Goal: Information Seeking & Learning: Compare options

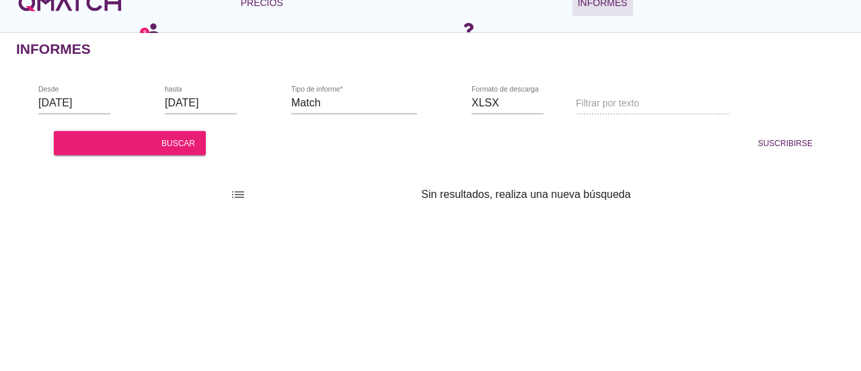
click at [86, 103] on font "rango de fechas" at bounding box center [151, 102] width 218 height 16
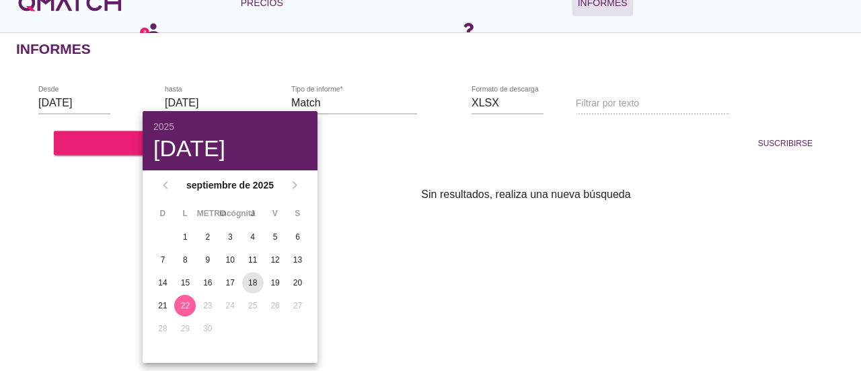
click at [252, 282] on font "18" at bounding box center [252, 282] width 9 height 9
type input "2025-09-18"
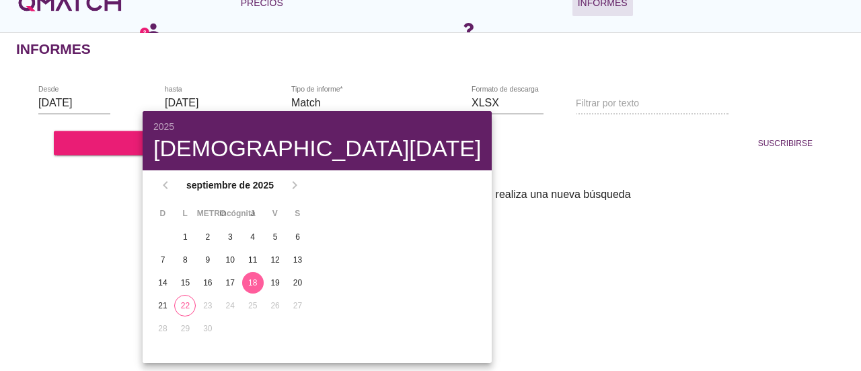
click at [424, 276] on div "Informes rango de fechas Desde 2025-09-01 rango de fechas hasta 2025-09-18 libr…" at bounding box center [430, 201] width 861 height 338
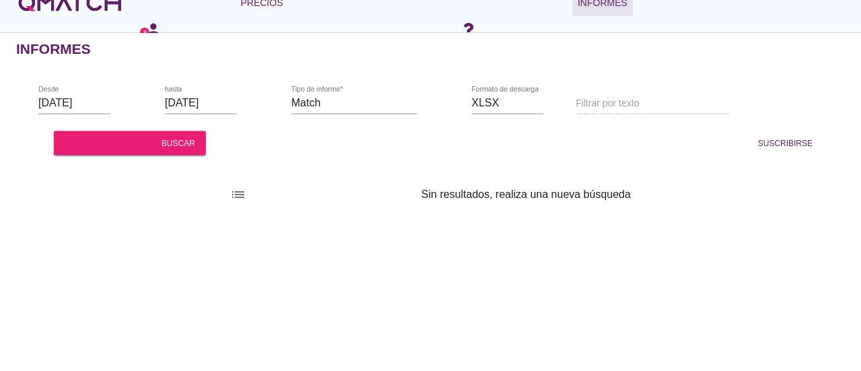
click at [79, 101] on font "rango de fechas" at bounding box center [151, 102] width 218 height 16
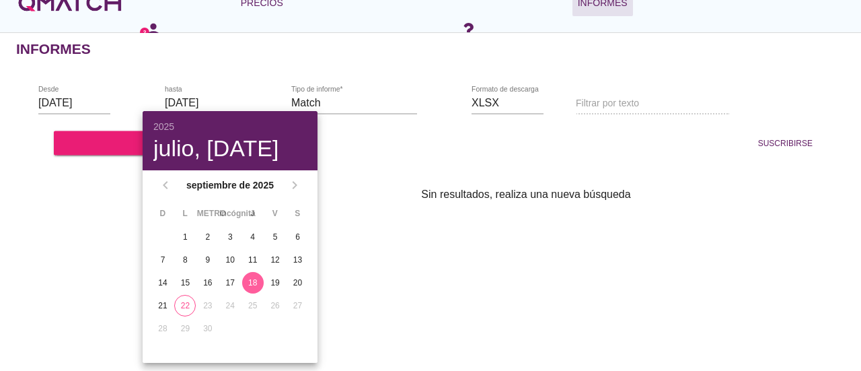
click at [254, 277] on font "18" at bounding box center [252, 283] width 9 height 12
click at [642, 83] on div "Filtrar por texto buscar" at bounding box center [652, 104] width 153 height 46
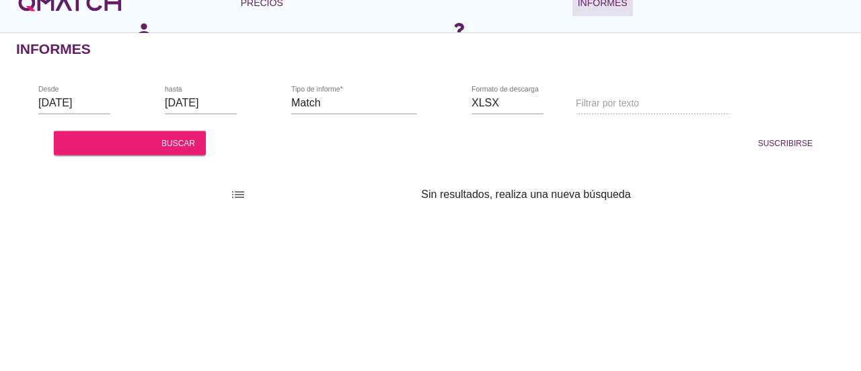
click at [48, 104] on font "rango de fechas" at bounding box center [151, 102] width 218 height 16
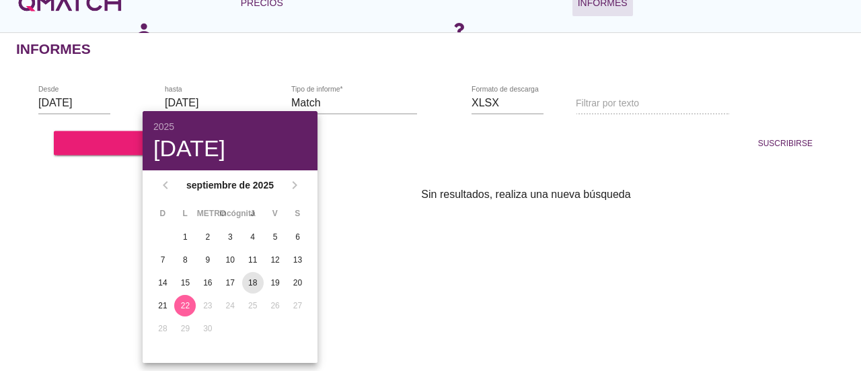
click at [252, 279] on font "18" at bounding box center [252, 282] width 9 height 9
type input "[DATE]"
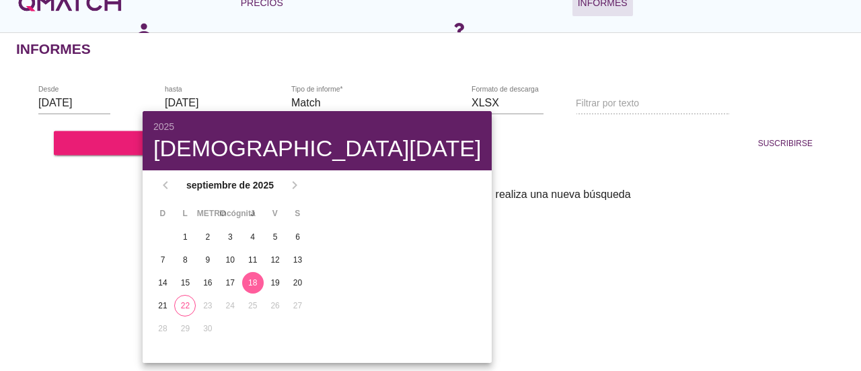
click at [249, 286] on font "18" at bounding box center [252, 282] width 9 height 9
click at [83, 106] on font "rango de fechas" at bounding box center [151, 102] width 218 height 16
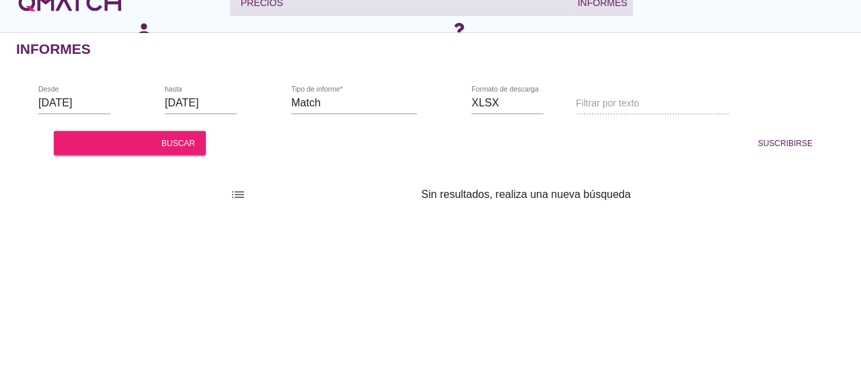
click at [290, 11] on button "Precios flecha desplegable" at bounding box center [401, 2] width 342 height 27
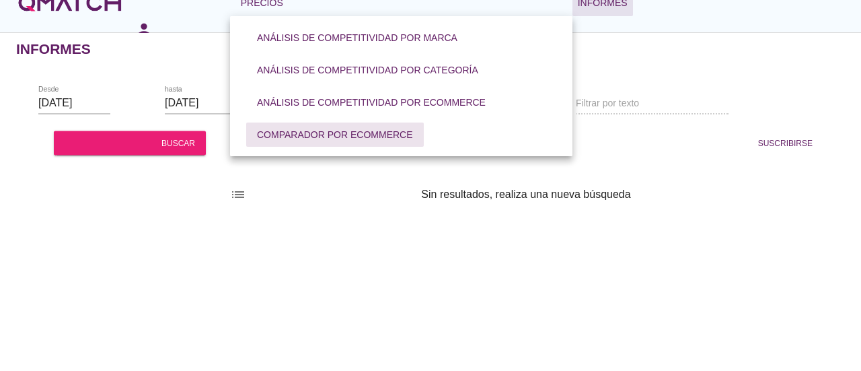
click at [344, 135] on font "Comparador por eCommerce" at bounding box center [335, 134] width 156 height 11
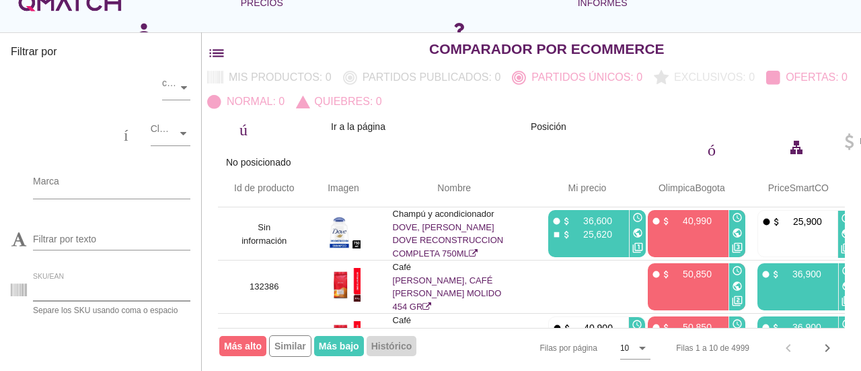
click at [69, 297] on input "SKU/EAN" at bounding box center [111, 290] width 157 height 22
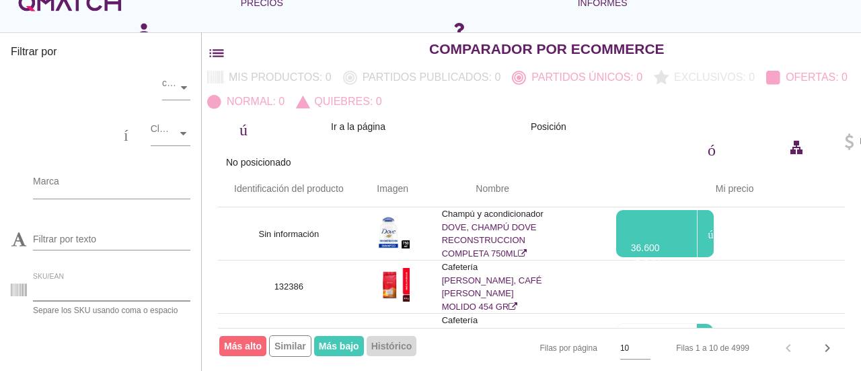
paste input "7707272490043"
type input "7707272490043"
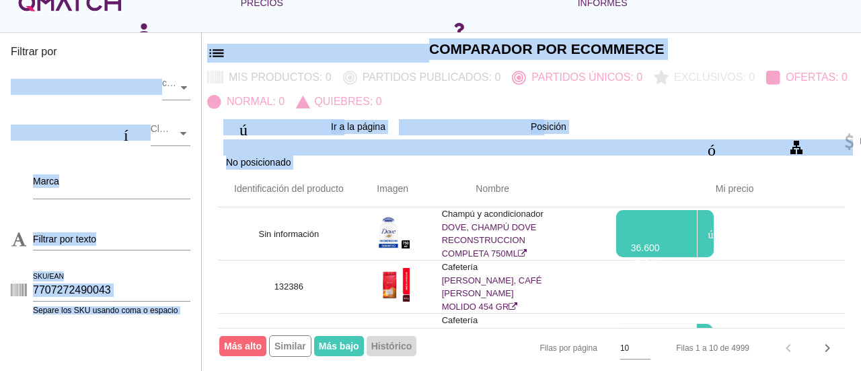
drag, startPoint x: 198, startPoint y: 63, endPoint x: 219, endPoint y: 180, distance: 118.3
click at [219, 180] on div "Filtrar por almacenar comercio electrónico categoría Clasificaciones centro com…" at bounding box center [531, 201] width 659 height 338
click at [69, 15] on div "logotipo blanco de qmatch" at bounding box center [70, 2] width 108 height 27
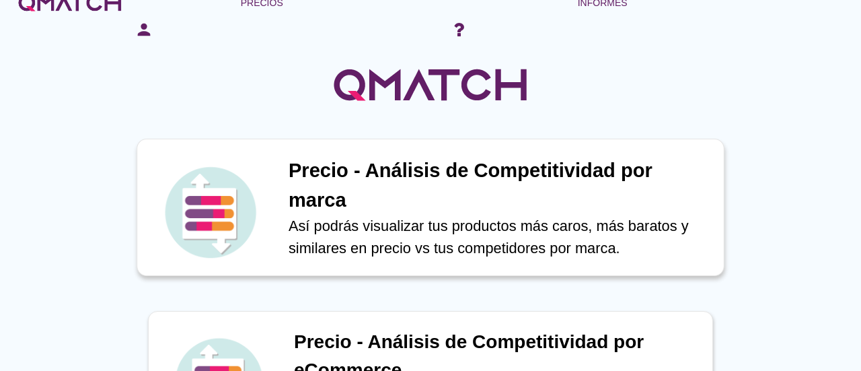
click at [404, 210] on h1 "Precio - Análisis de Competitividad por marca" at bounding box center [499, 185] width 421 height 59
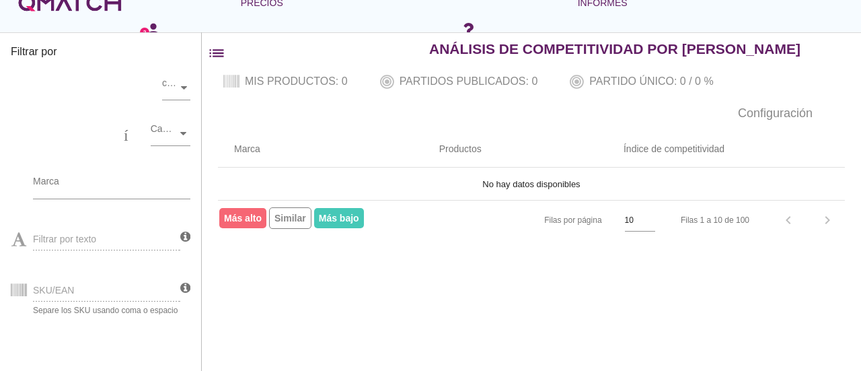
click at [55, 4] on div "logotipo blanco de qmatch" at bounding box center [70, 2] width 108 height 27
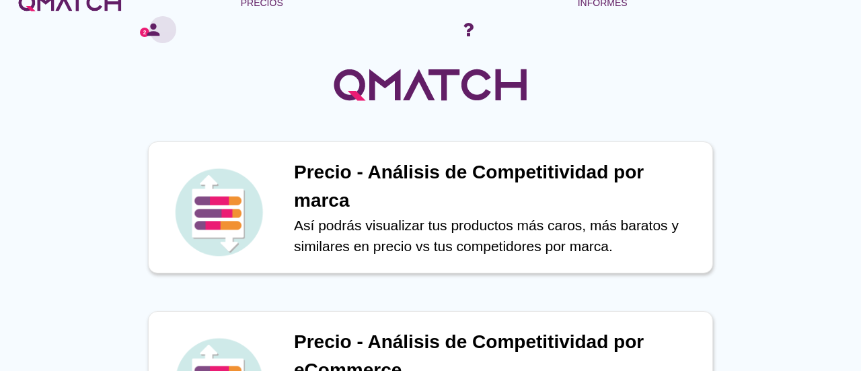
click at [159, 36] on font "persona" at bounding box center [163, 29] width 38 height 19
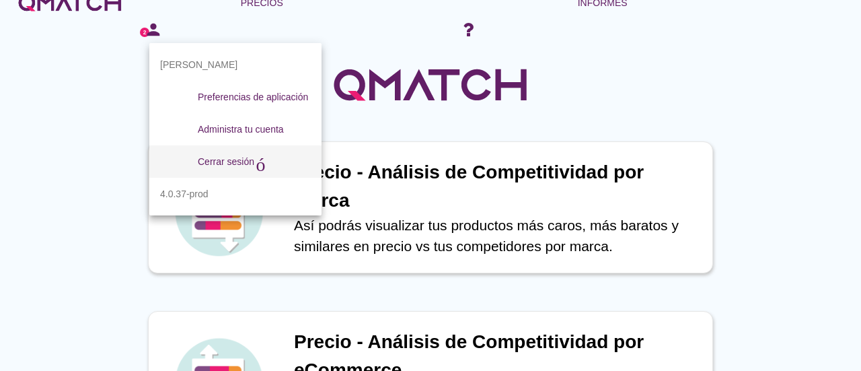
click at [215, 163] on font "Cerrar sesión" at bounding box center [226, 161] width 57 height 11
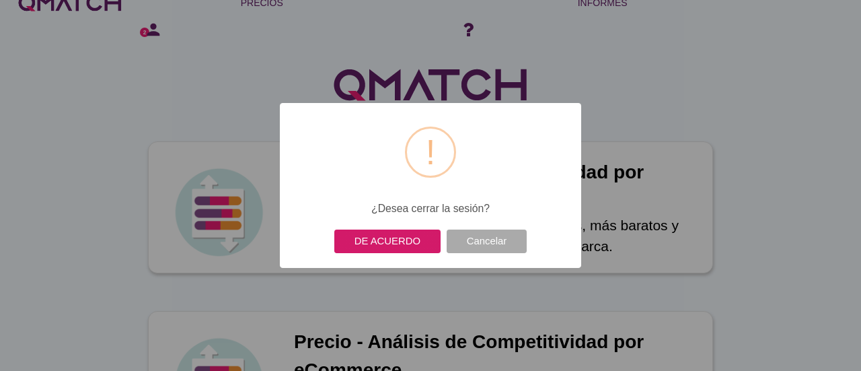
click at [398, 245] on font "DE ACUERDO" at bounding box center [388, 240] width 66 height 11
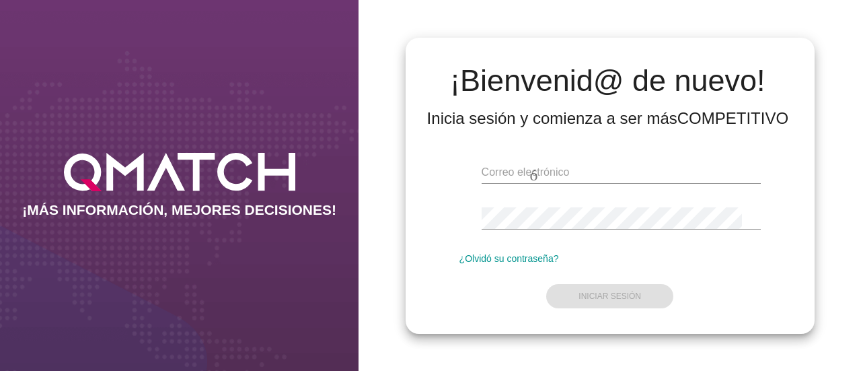
type input "edlopez@makro.com.co"
click at [602, 232] on div "visibilidad" at bounding box center [621, 224] width 279 height 35
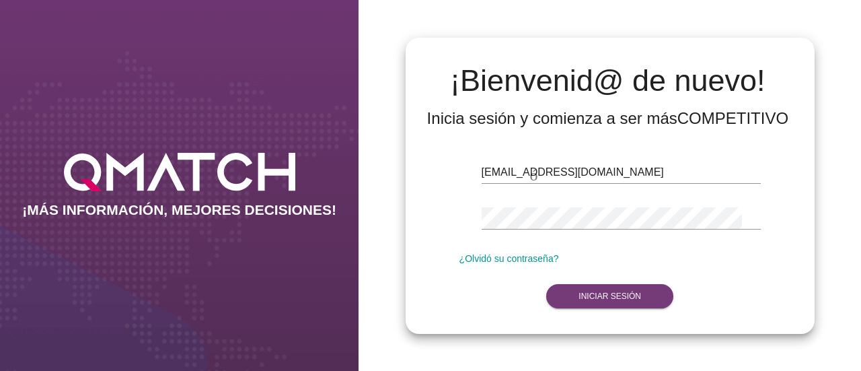
click at [602, 287] on button "Iniciar sesión" at bounding box center [609, 296] width 127 height 24
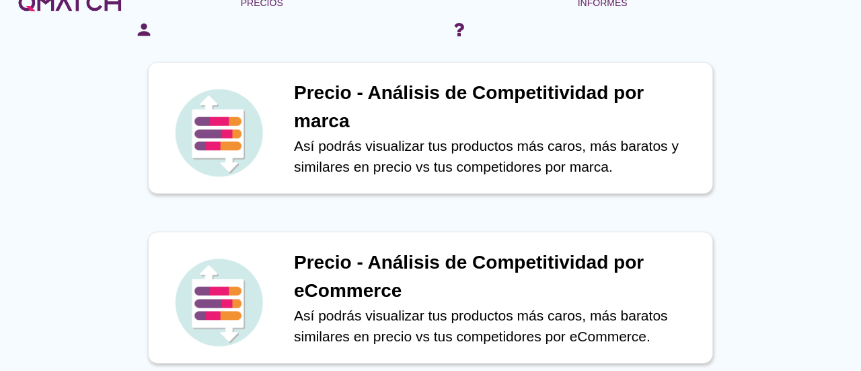
scroll to position [81, 0]
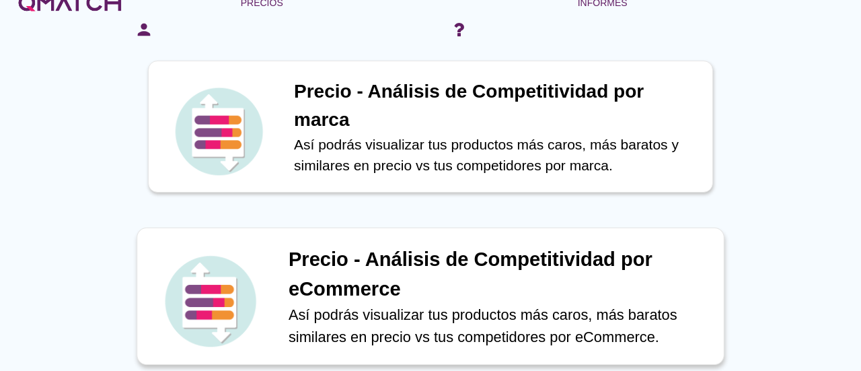
click at [425, 306] on font "Así podrás visualizar tus productos más caros, más baratos similares en precio …" at bounding box center [483, 325] width 389 height 38
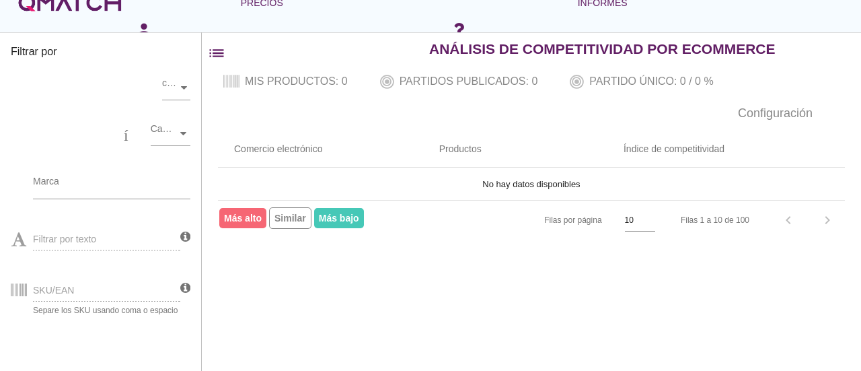
click at [102, 279] on div "SKU/EAN Separe los SKU usando coma o espacio" at bounding box center [96, 288] width 170 height 51
click at [96, 289] on div "SKU/EAN Separe los SKU usando coma o espacio" at bounding box center [96, 288] width 170 height 51
click at [113, 295] on div "SKU/EAN Separe los SKU usando coma o espacio" at bounding box center [96, 288] width 170 height 51
click at [58, 293] on div "SKU/EAN Separe los SKU usando coma o espacio" at bounding box center [96, 288] width 170 height 51
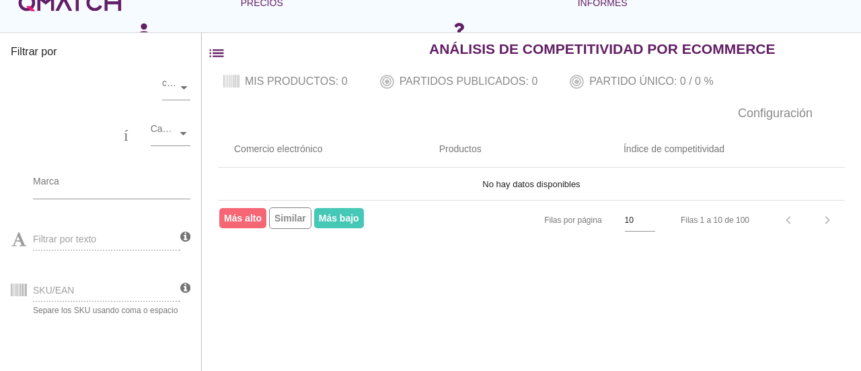
click at [58, 293] on div "SKU/EAN Separe los SKU usando coma o espacio" at bounding box center [96, 288] width 170 height 51
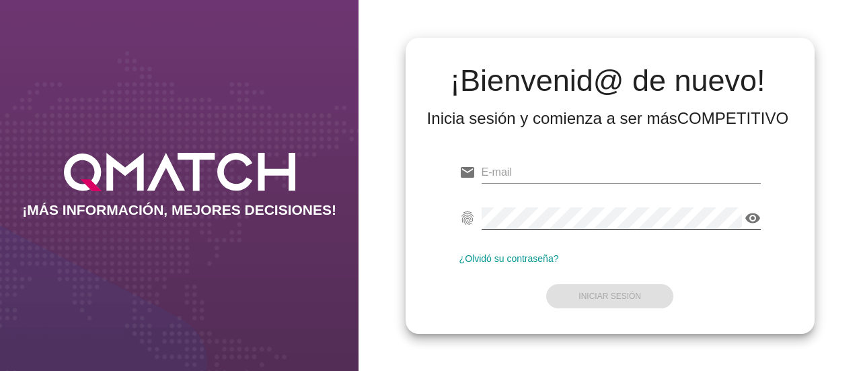
type input "[EMAIL_ADDRESS][DOMAIN_NAME]"
click at [750, 215] on icon "visibility" at bounding box center [753, 218] width 16 height 16
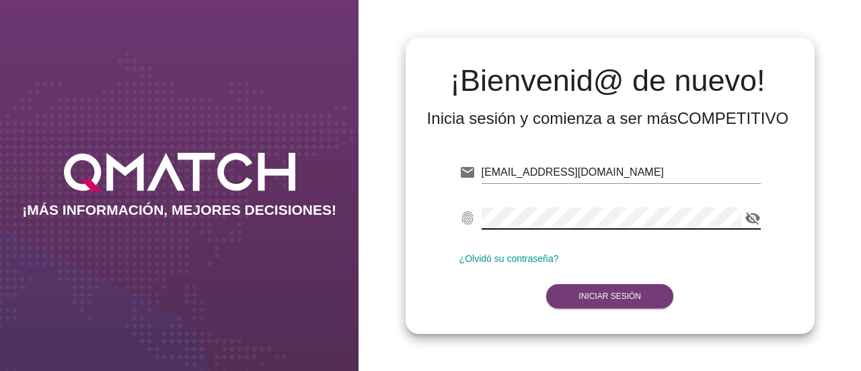
click at [604, 299] on strong "Iniciar Sesión" at bounding box center [610, 295] width 63 height 9
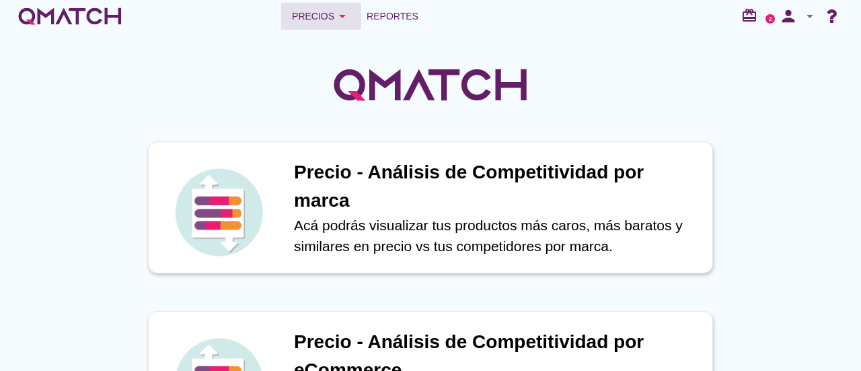
click at [321, 15] on div "Precios arrow_drop_down" at bounding box center [321, 16] width 59 height 16
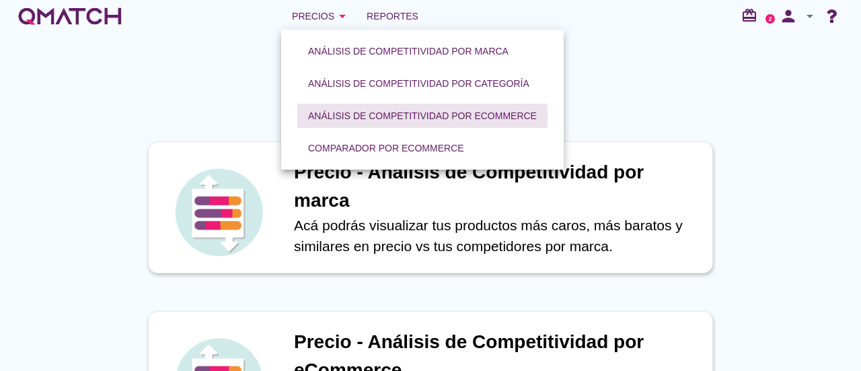
click at [439, 120] on div "Análisis de competitividad por eCommerce" at bounding box center [422, 116] width 229 height 14
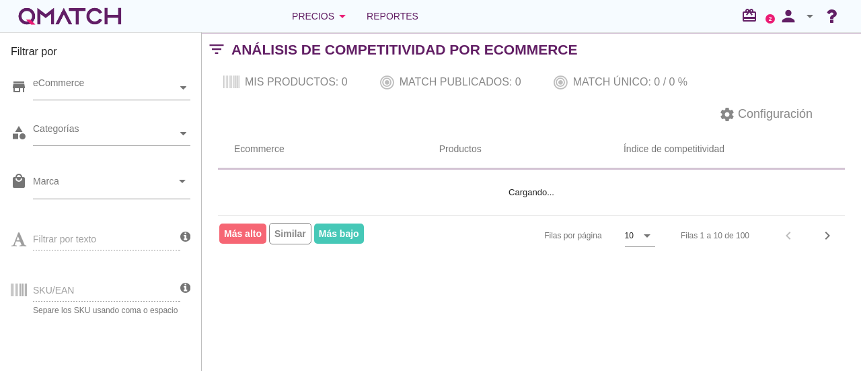
click at [94, 281] on div "SKU/EAN Separe los SKU usando coma o espacio" at bounding box center [96, 288] width 170 height 51
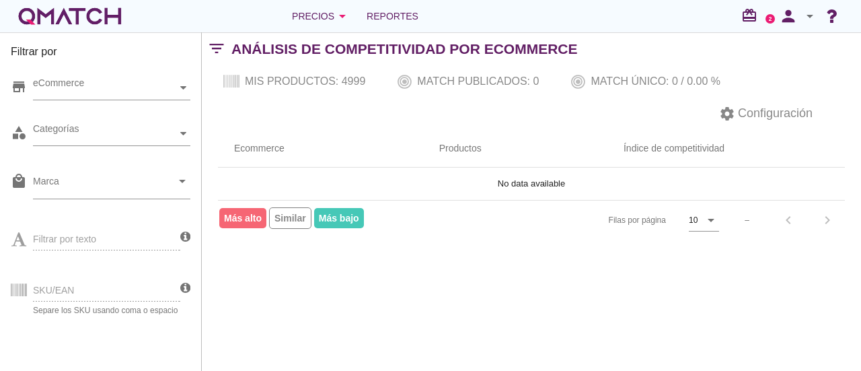
click at [84, 293] on div "SKU/EAN Separe los SKU usando coma o espacio" at bounding box center [96, 288] width 170 height 51
click at [87, 299] on div "SKU/EAN Separe los SKU usando coma o espacio" at bounding box center [96, 288] width 170 height 51
click at [101, 297] on div "SKU/EAN Separe los SKU usando coma o espacio" at bounding box center [96, 288] width 170 height 51
click at [65, 294] on div "SKU/EAN Separe los SKU usando coma o espacio" at bounding box center [96, 288] width 170 height 51
click at [52, 282] on div "SKU/EAN Separe los SKU usando coma o espacio" at bounding box center [96, 288] width 170 height 51
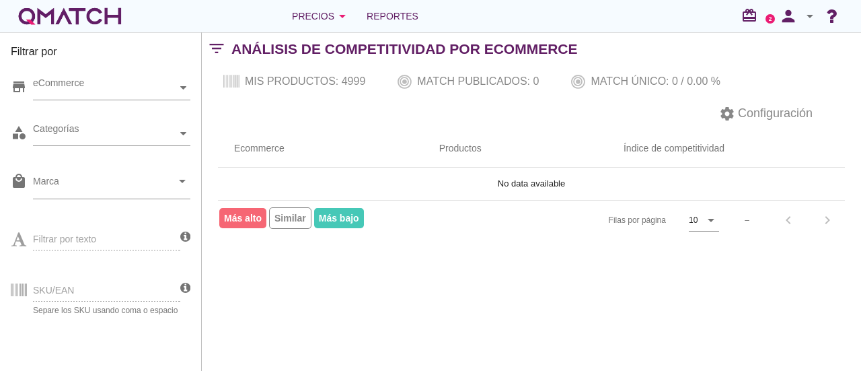
click at [52, 282] on div "SKU/EAN Separe los SKU usando coma o espacio" at bounding box center [96, 288] width 170 height 51
click at [191, 338] on div "Filtrar por store eCommerce category Categorías local_mall Marca arrow_drop_dow…" at bounding box center [101, 201] width 202 height 338
click at [94, 282] on div "SKU/EAN Separe los SKU usando coma o espacio" at bounding box center [96, 288] width 170 height 51
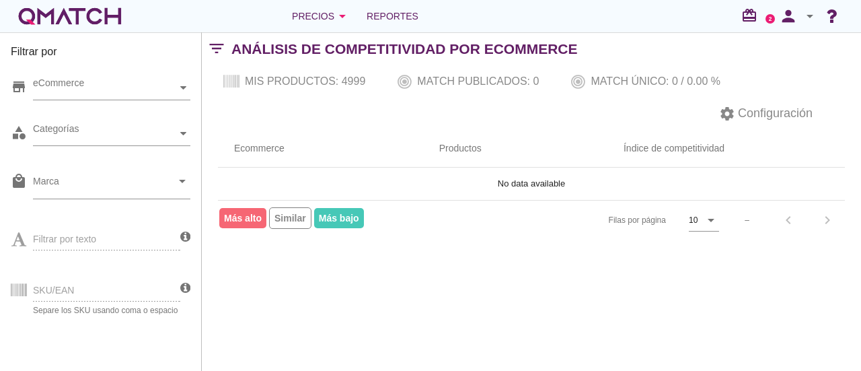
drag, startPoint x: 94, startPoint y: 282, endPoint x: 65, endPoint y: 225, distance: 63.5
click at [65, 225] on div "store eCommerce category Categorías local_mall Marca arrow_drop_down Filtrar po…" at bounding box center [101, 216] width 180 height 303
click at [68, 229] on div "Filtrar por texto" at bounding box center [96, 237] width 170 height 51
click at [98, 194] on input "Marca" at bounding box center [102, 185] width 139 height 22
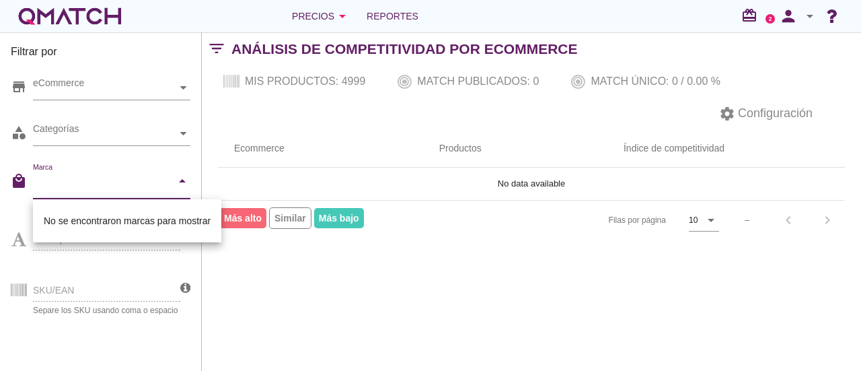
click at [120, 109] on div "store eCommerce" at bounding box center [101, 91] width 180 height 40
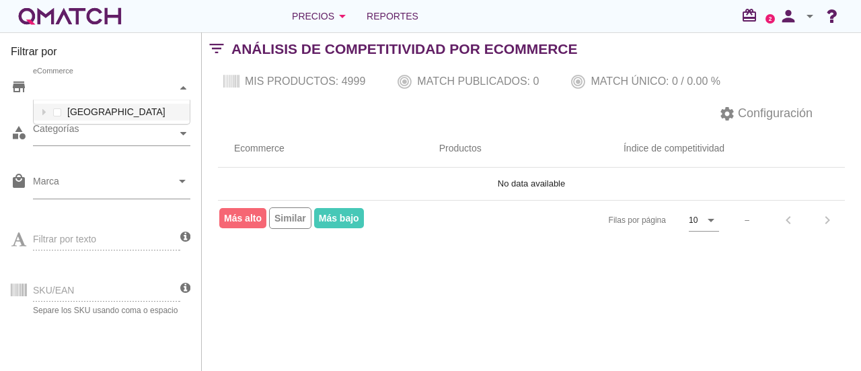
click at [157, 89] on div "eCommerce" at bounding box center [105, 88] width 144 height 14
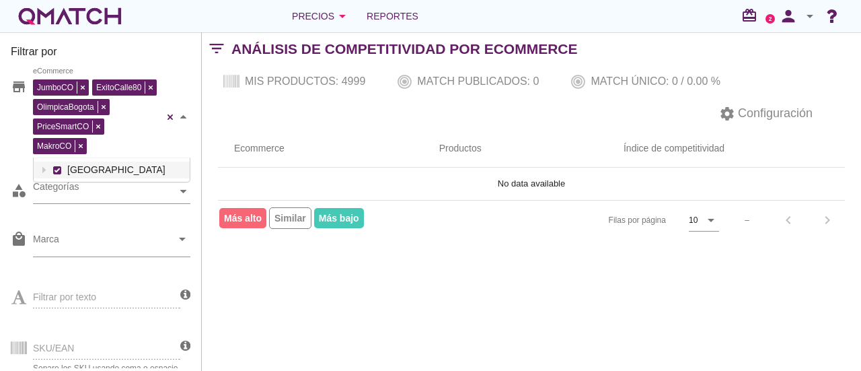
click at [106, 114] on div "JumboCO ExitoCalle80 OlimpicaBogota PriceSmartCO MakroCO eCommerce [GEOGRAPHIC_…" at bounding box center [111, 117] width 157 height 82
click at [94, 345] on div "SKU/EAN Separe los SKU usando coma o espacio" at bounding box center [96, 346] width 170 height 51
click at [69, 353] on div "SKU/EAN Separe los SKU usando coma o espacio" at bounding box center [96, 346] width 170 height 51
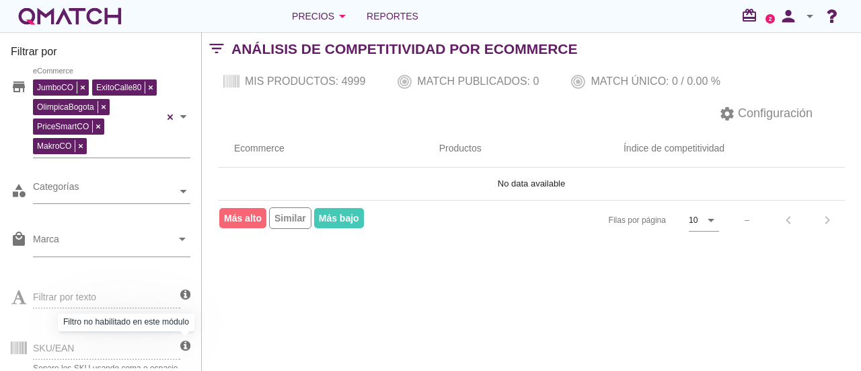
click at [188, 346] on icon at bounding box center [185, 346] width 10 height 12
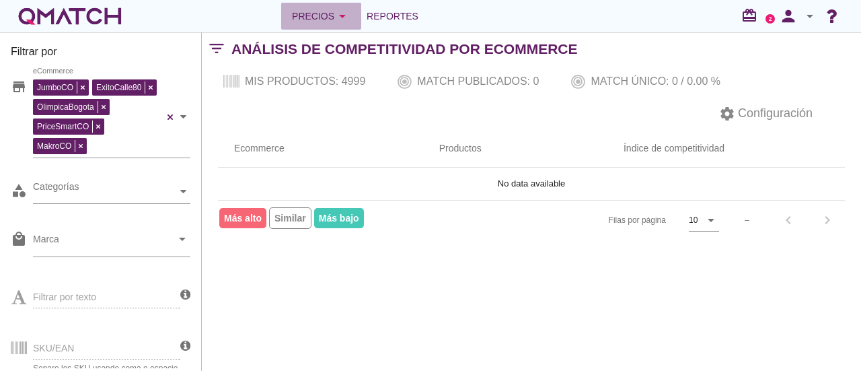
click at [337, 20] on icon "arrow_drop_down" at bounding box center [342, 16] width 16 height 16
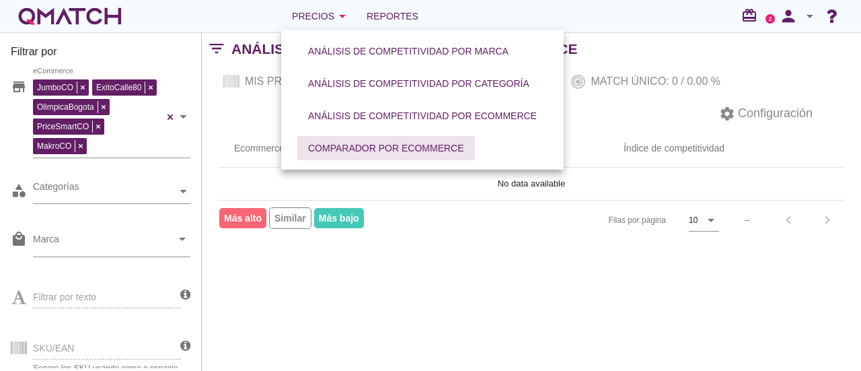
click at [367, 150] on div "Comparador por eCommerce" at bounding box center [386, 148] width 156 height 14
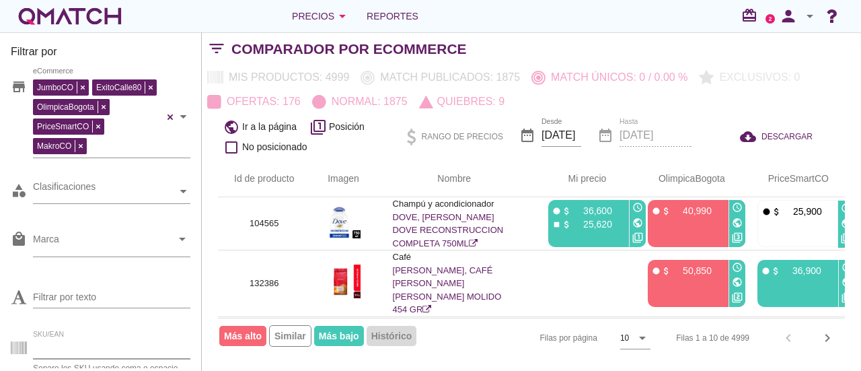
click at [108, 340] on input "SKU/EAN" at bounding box center [111, 348] width 157 height 22
paste input "734318"
type input "734318"
click at [202, 194] on div "Id de producto Imagen Nombre arrow_upward Mi precio arrow_upward OlimpicaBogota…" at bounding box center [531, 258] width 659 height 198
drag, startPoint x: 198, startPoint y: 201, endPoint x: 187, endPoint y: 335, distance: 134.3
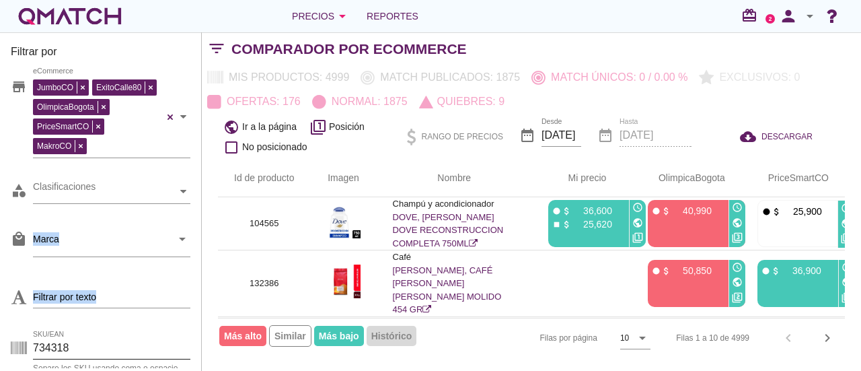
click at [187, 335] on div "Filtrar por store JumboCO ExitoCalle80 OlimpicaBogota PriceSmartCO MakroCO eCom…" at bounding box center [101, 201] width 202 height 338
click at [195, 363] on div "Filtrar por store JumboCO ExitoCalle80 OlimpicaBogota PriceSmartCO MakroCO eCom…" at bounding box center [101, 201] width 202 height 338
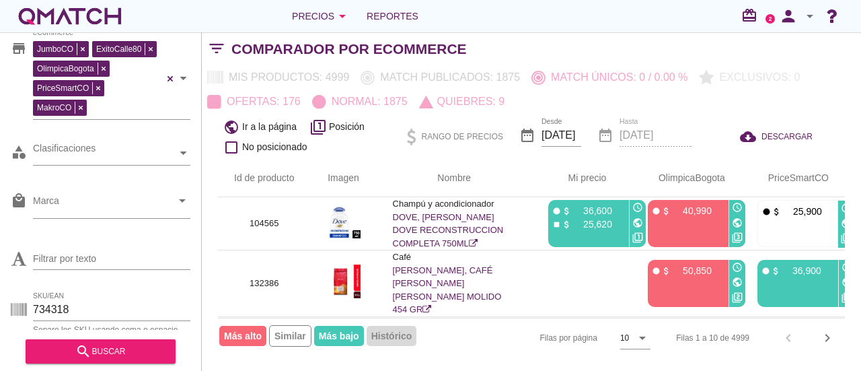
scroll to position [45, 0]
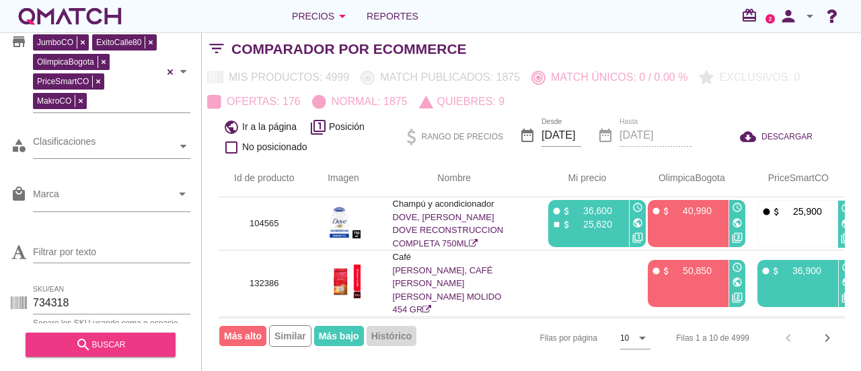
click at [120, 341] on div "search buscar" at bounding box center [100, 344] width 129 height 16
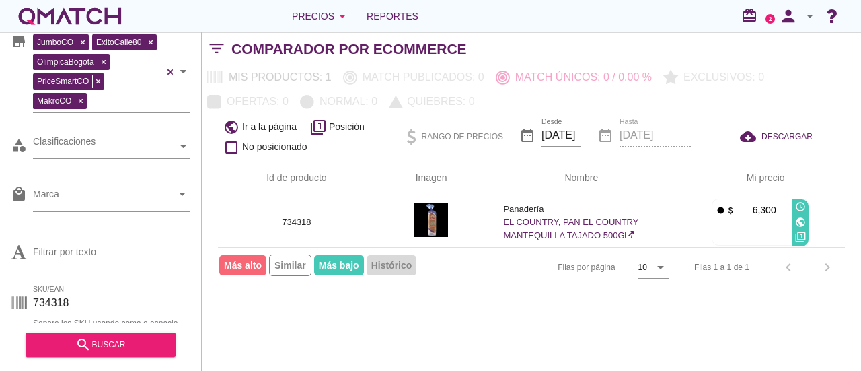
click at [827, 269] on div "Filas 1 a 1 de 1 chevron_left chevron_right" at bounding box center [761, 267] width 167 height 32
click at [565, 133] on input "[DATE]" at bounding box center [562, 135] width 40 height 22
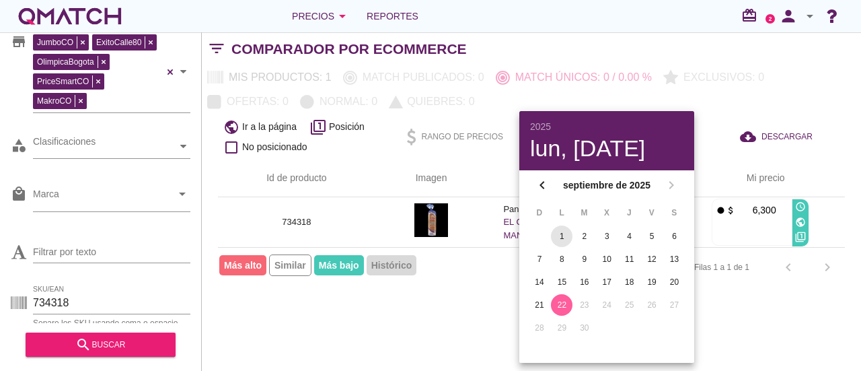
click at [561, 231] on div "1" at bounding box center [562, 236] width 22 height 12
type input "[DATE]"
click at [752, 341] on div "Filtrar por store JumboCO ExitoCalle80 OlimpicaBogota PriceSmartCO MakroCO eCom…" at bounding box center [531, 201] width 659 height 338
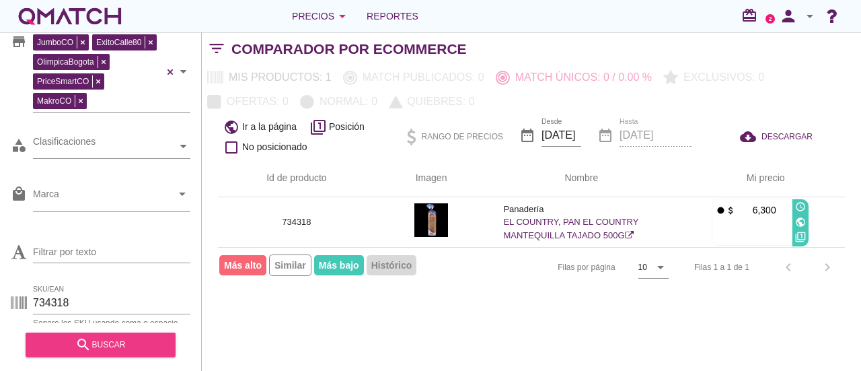
click at [130, 344] on div "search buscar" at bounding box center [100, 344] width 129 height 16
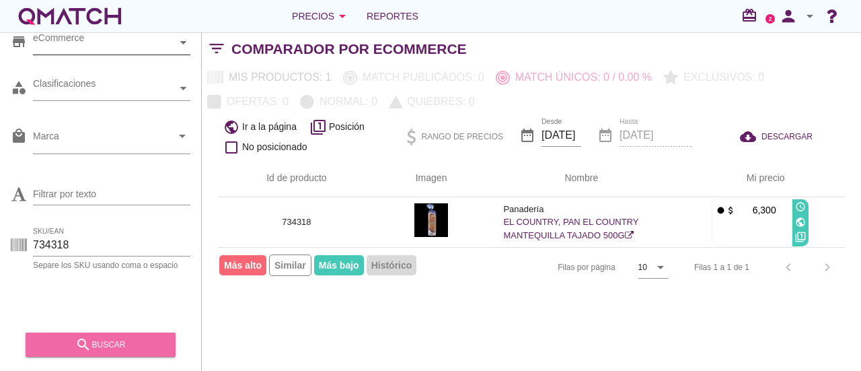
click at [115, 351] on div "search buscar" at bounding box center [100, 344] width 129 height 16
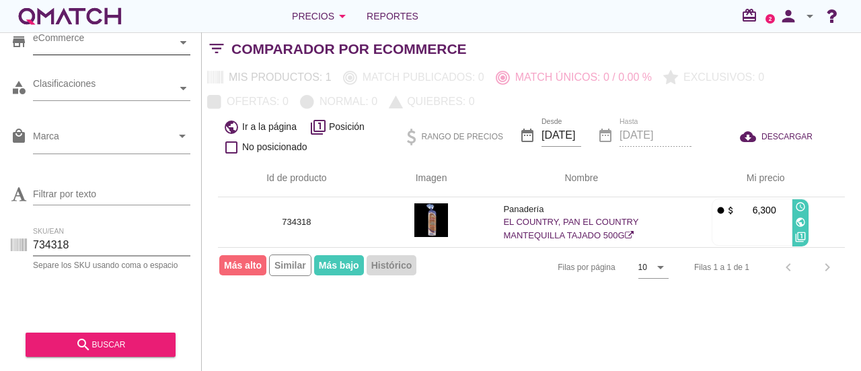
click at [50, 243] on input "734318" at bounding box center [111, 245] width 157 height 22
